Goal: Information Seeking & Learning: Learn about a topic

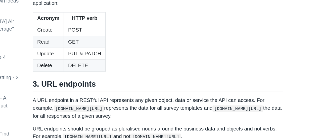
scroll to position [556, 0]
drag, startPoint x: 113, startPoint y: 35, endPoint x: 178, endPoint y: 35, distance: 64.0
drag, startPoint x: 129, startPoint y: 41, endPoint x: 187, endPoint y: 40, distance: 57.5
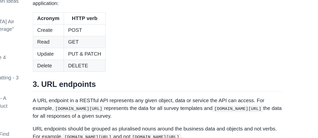
drag, startPoint x: 133, startPoint y: 70, endPoint x: 182, endPoint y: 67, distance: 48.8
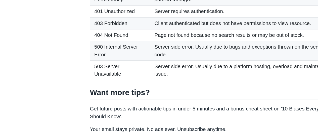
scroll to position [888, 0]
